Goal: Task Accomplishment & Management: Use online tool/utility

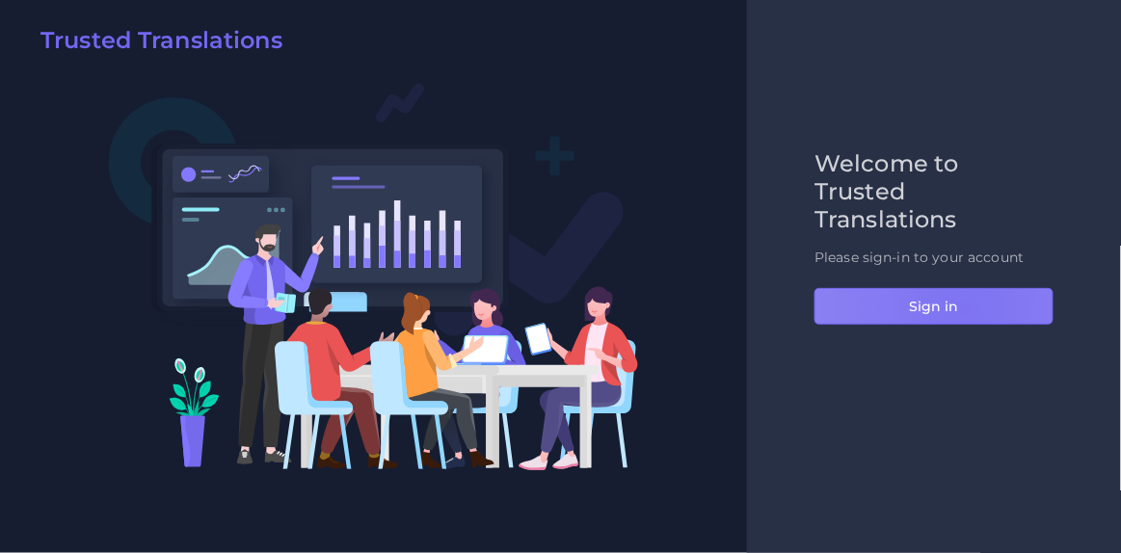
click at [964, 307] on button "Sign in" at bounding box center [934, 306] width 239 height 37
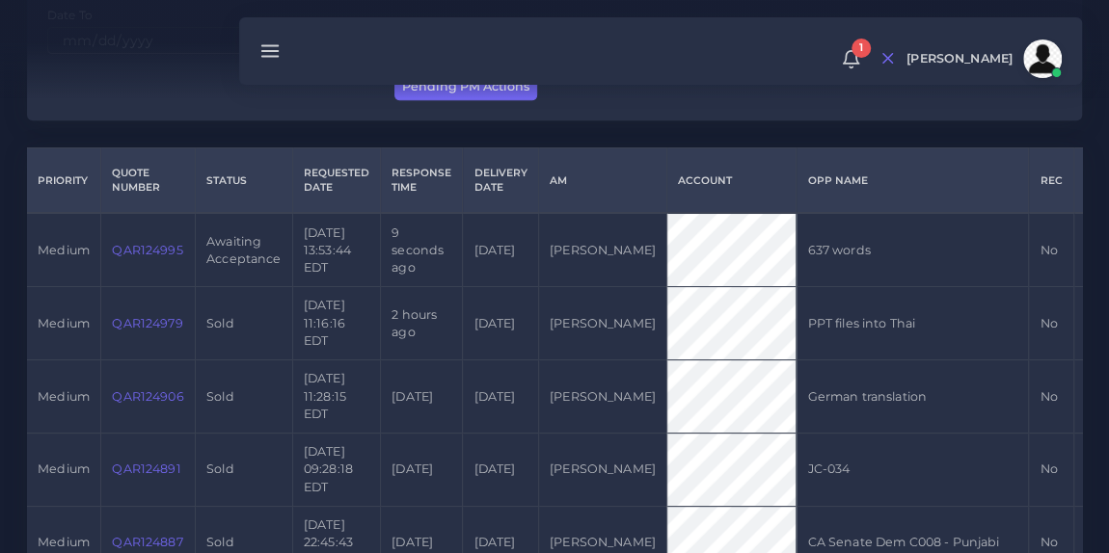
scroll to position [410, 0]
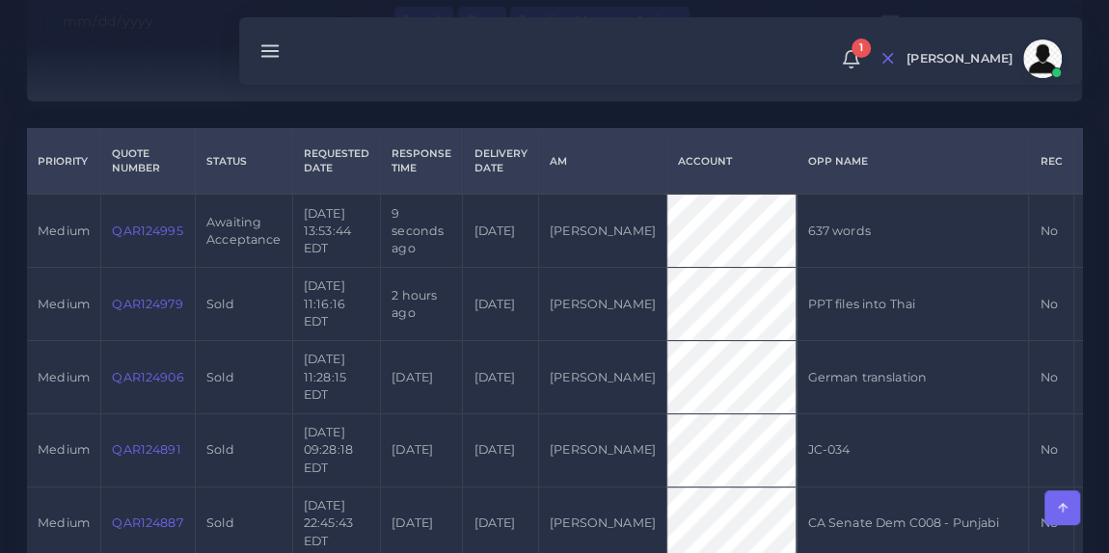
click at [152, 235] on link "QAR124995" at bounding box center [147, 231] width 70 height 14
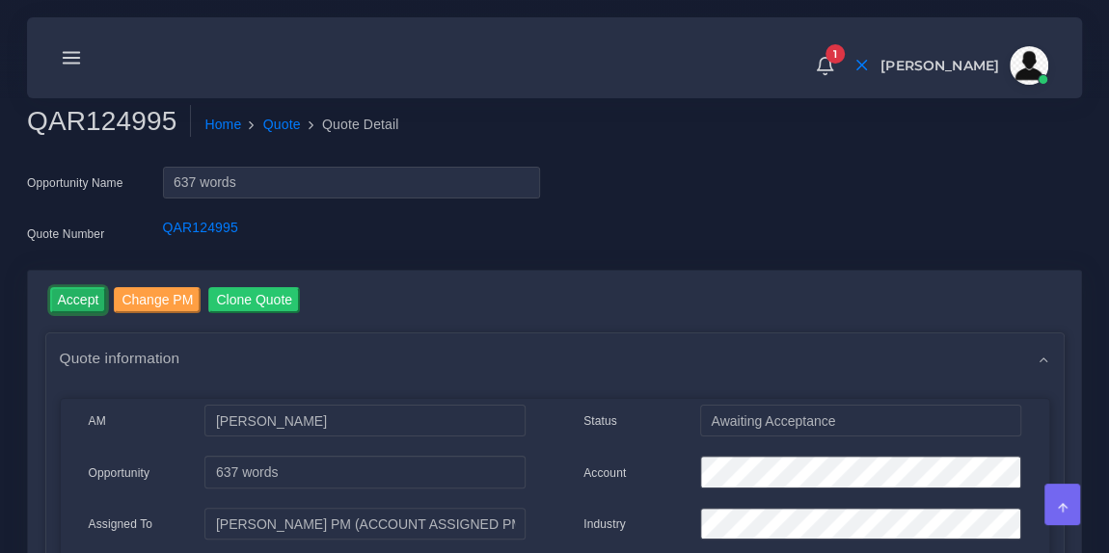
click at [72, 303] on input "Accept" at bounding box center [78, 300] width 57 height 26
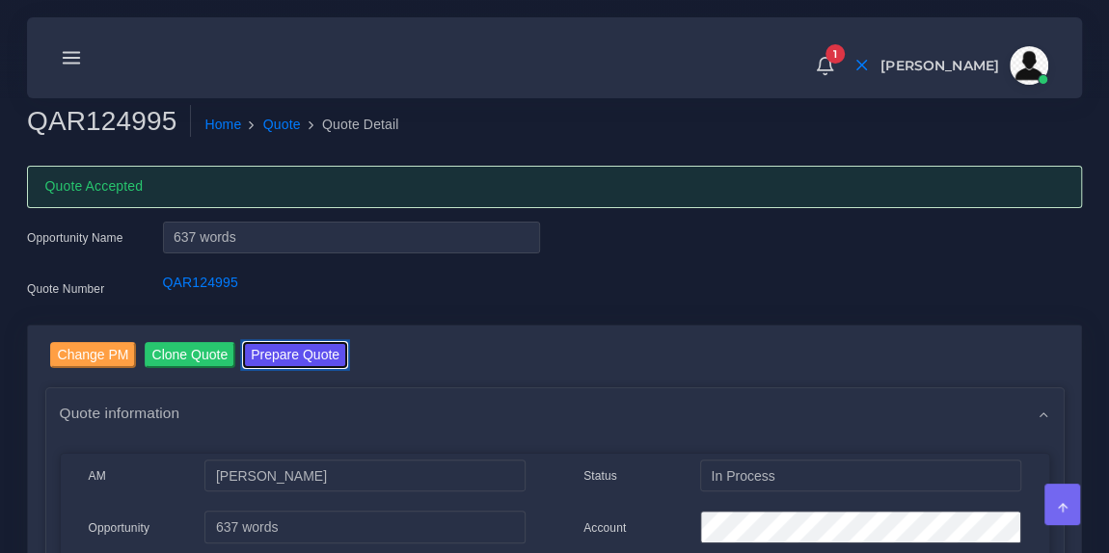
drag, startPoint x: 0, startPoint y: 0, endPoint x: 312, endPoint y: 353, distance: 471.2
click at [312, 353] on button "Prepare Quote" at bounding box center [295, 355] width 104 height 26
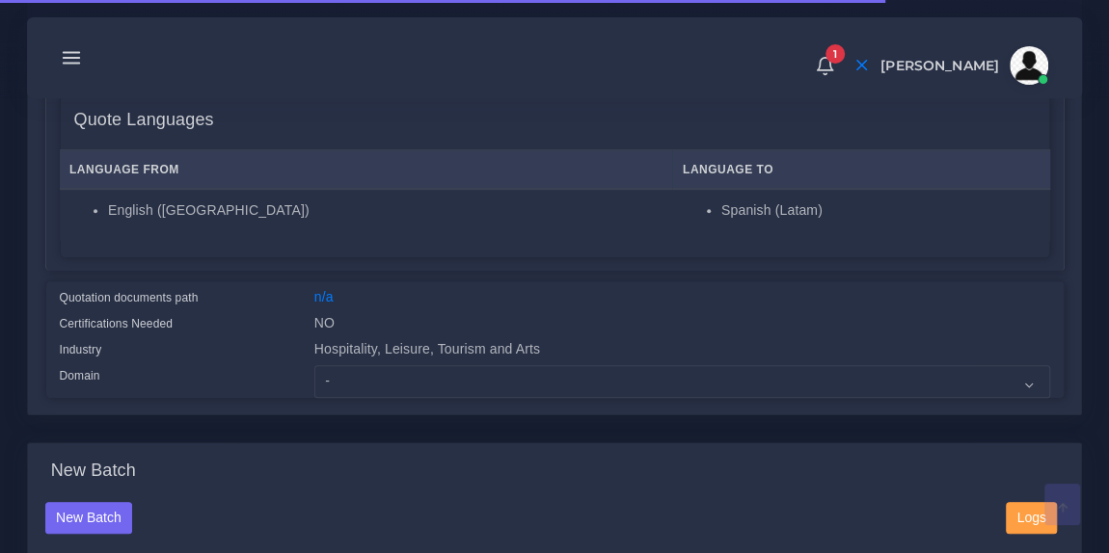
scroll to position [376, 0]
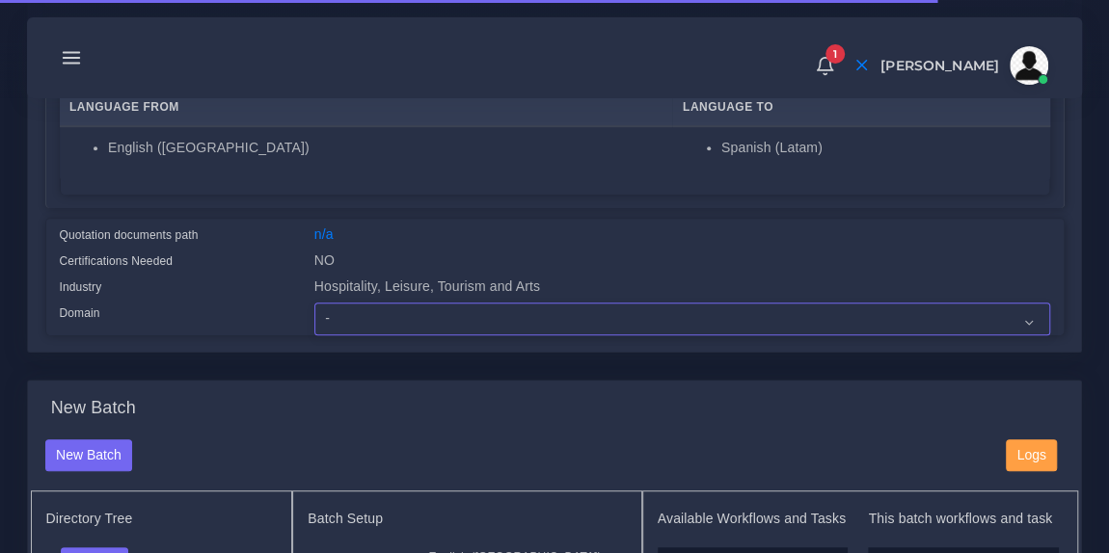
click at [364, 324] on select "- Advertising and Media Agriculture, Forestry and Fishing Architecture, Buildin…" at bounding box center [681, 319] width 735 height 33
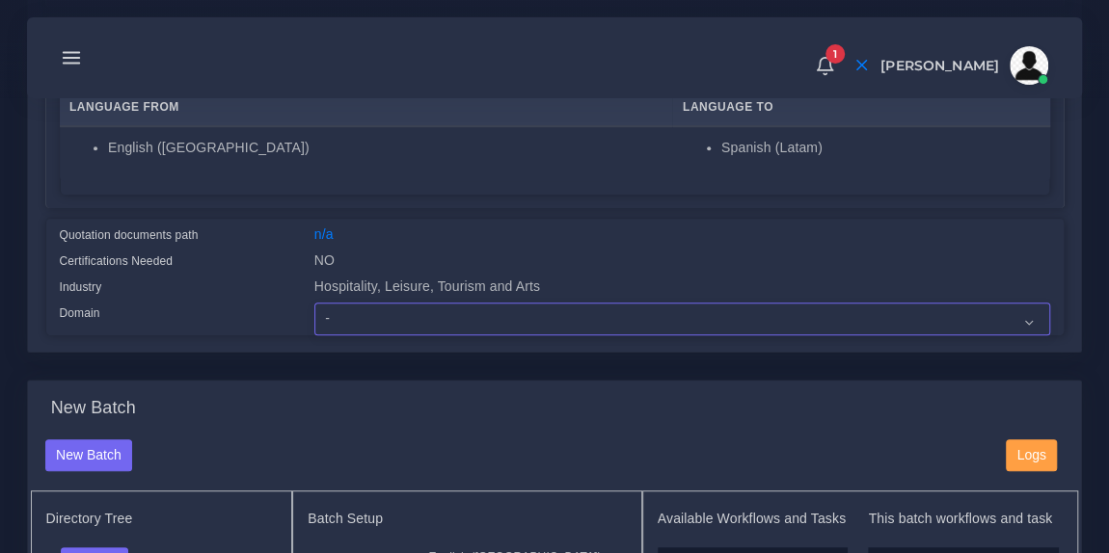
select select "Hospitality, Leisure, Tourism and Arts"
click at [314, 303] on select "- Advertising and Media Agriculture, Forestry and Fishing Architecture, Buildin…" at bounding box center [681, 319] width 735 height 33
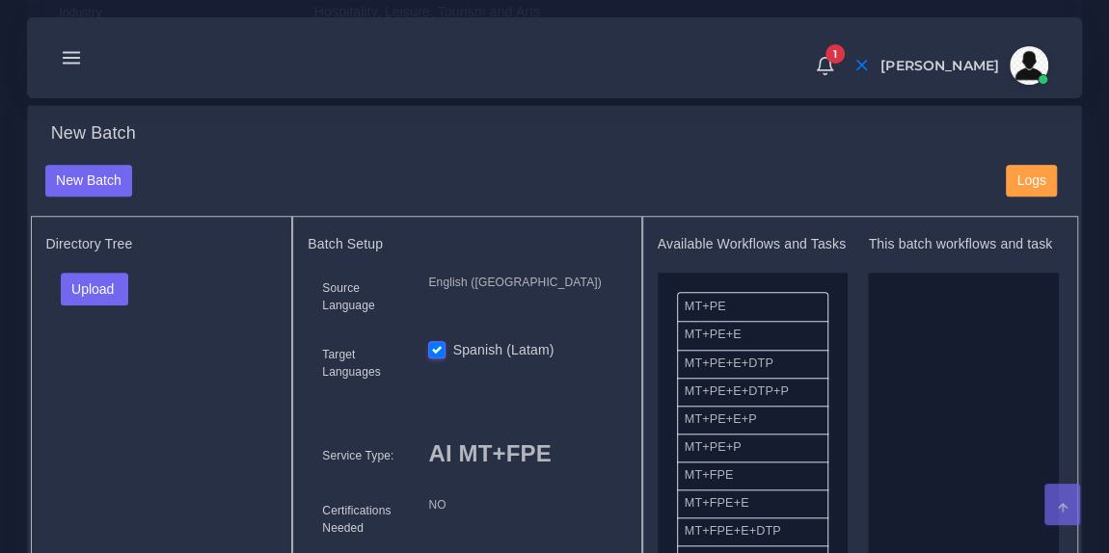
scroll to position [667, 0]
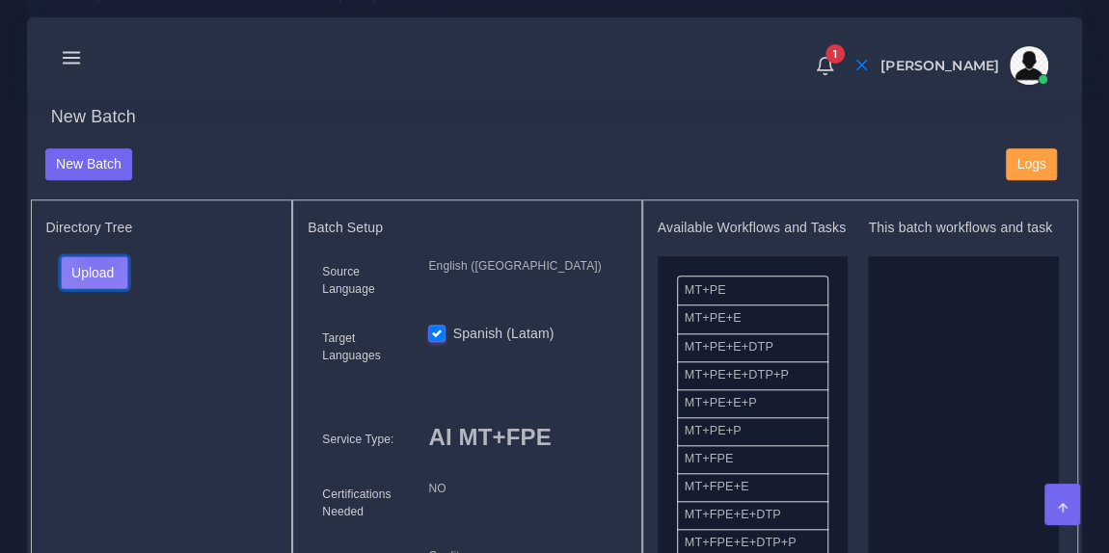
click at [97, 256] on button "Upload" at bounding box center [95, 272] width 68 height 33
click at [106, 334] on label "Files" at bounding box center [128, 345] width 133 height 24
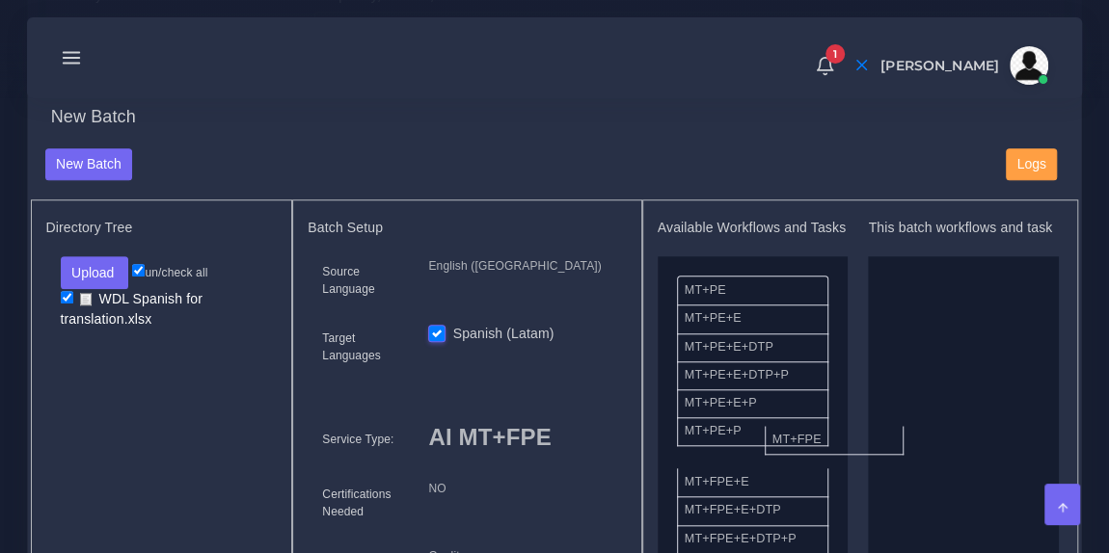
drag, startPoint x: 761, startPoint y: 469, endPoint x: 962, endPoint y: 353, distance: 232.8
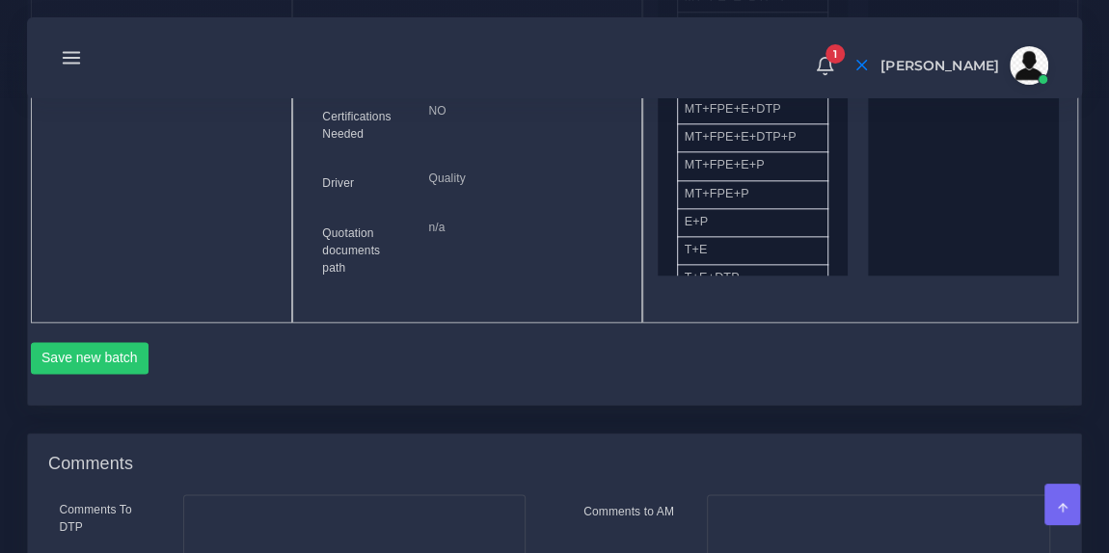
scroll to position [1085, 0]
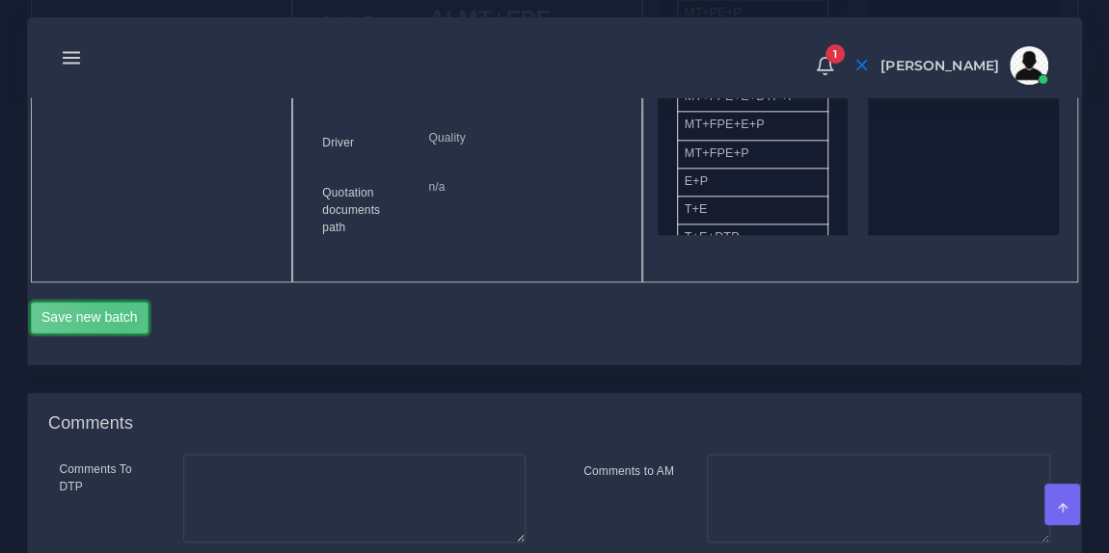
click at [123, 314] on button "Save new batch" at bounding box center [90, 318] width 119 height 33
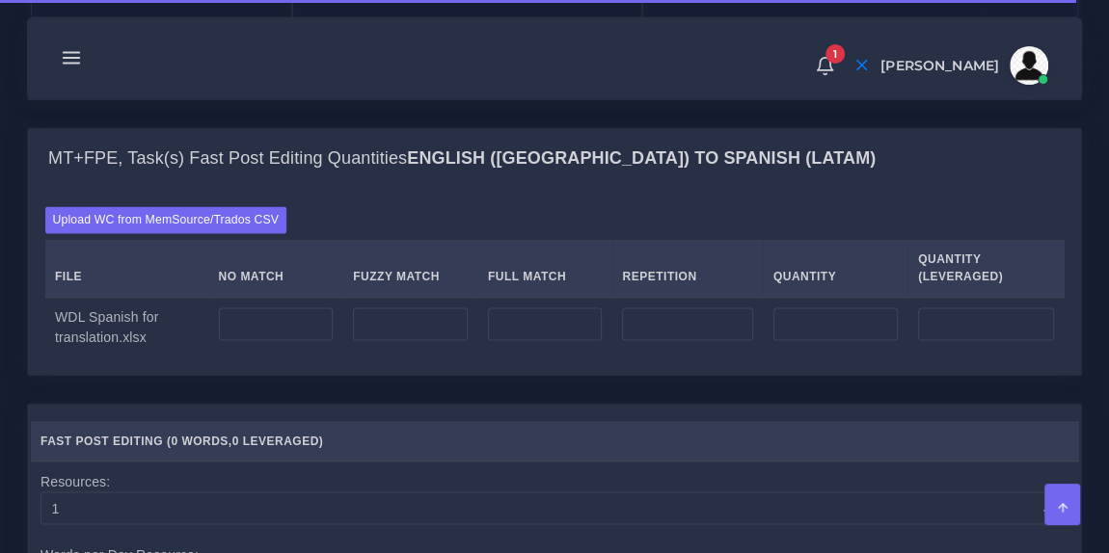
scroll to position [1403, 0]
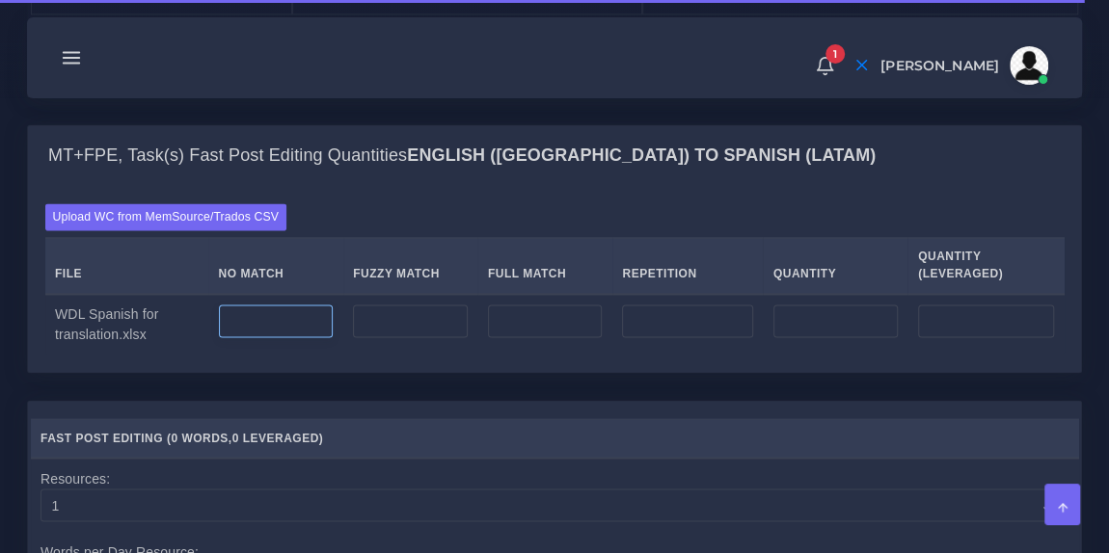
click at [256, 325] on input "number" at bounding box center [276, 321] width 115 height 33
type input "5"
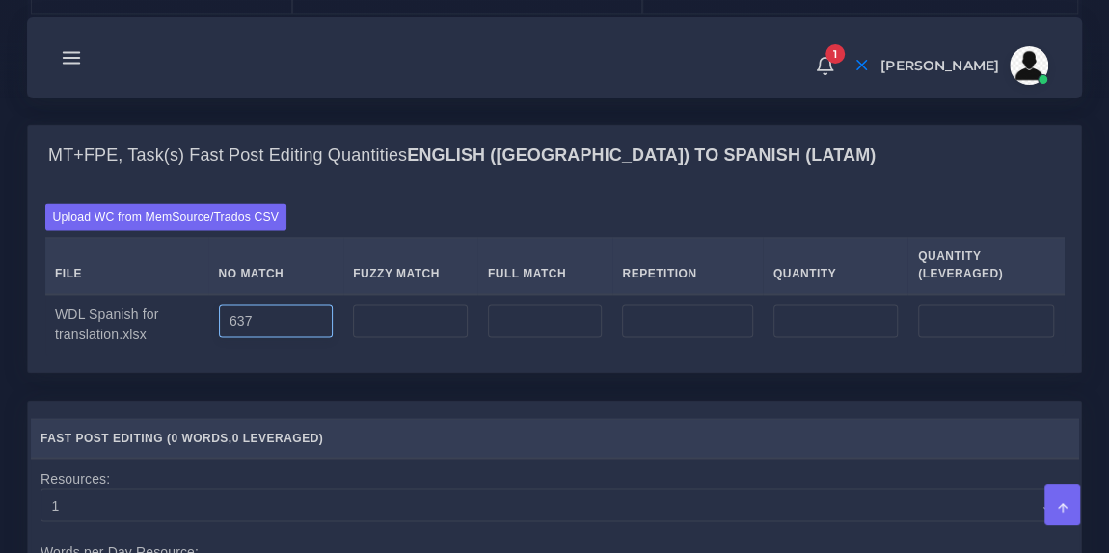
type input "637"
click at [278, 350] on div "Upload WC from MemSource/Trados CSV File No Match Fuzzy Match Full Match Repeti…" at bounding box center [554, 279] width 1053 height 185
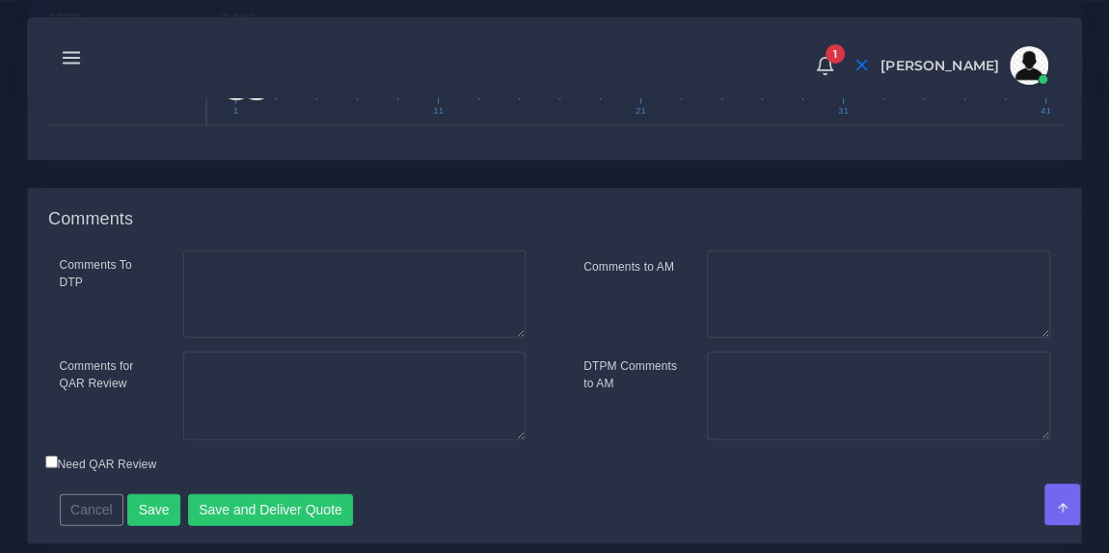
scroll to position [2136, 0]
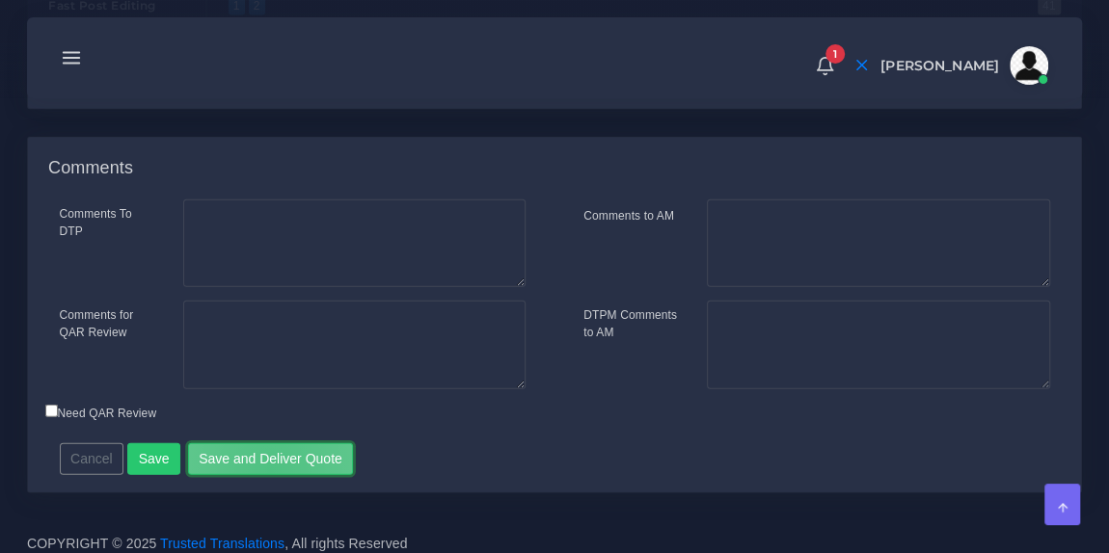
click at [262, 459] on button "Save and Deliver Quote" at bounding box center [271, 459] width 166 height 33
